Goal: Task Accomplishment & Management: Complete application form

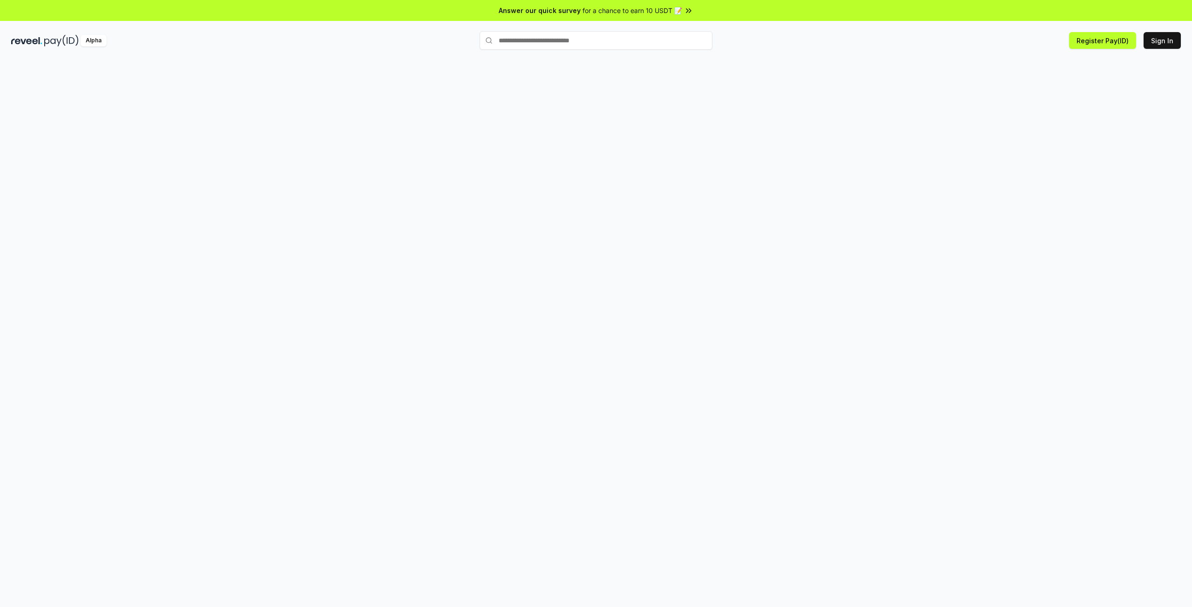
click at [273, 70] on div at bounding box center [596, 343] width 1192 height 581
